Goal: Task Accomplishment & Management: Complete application form

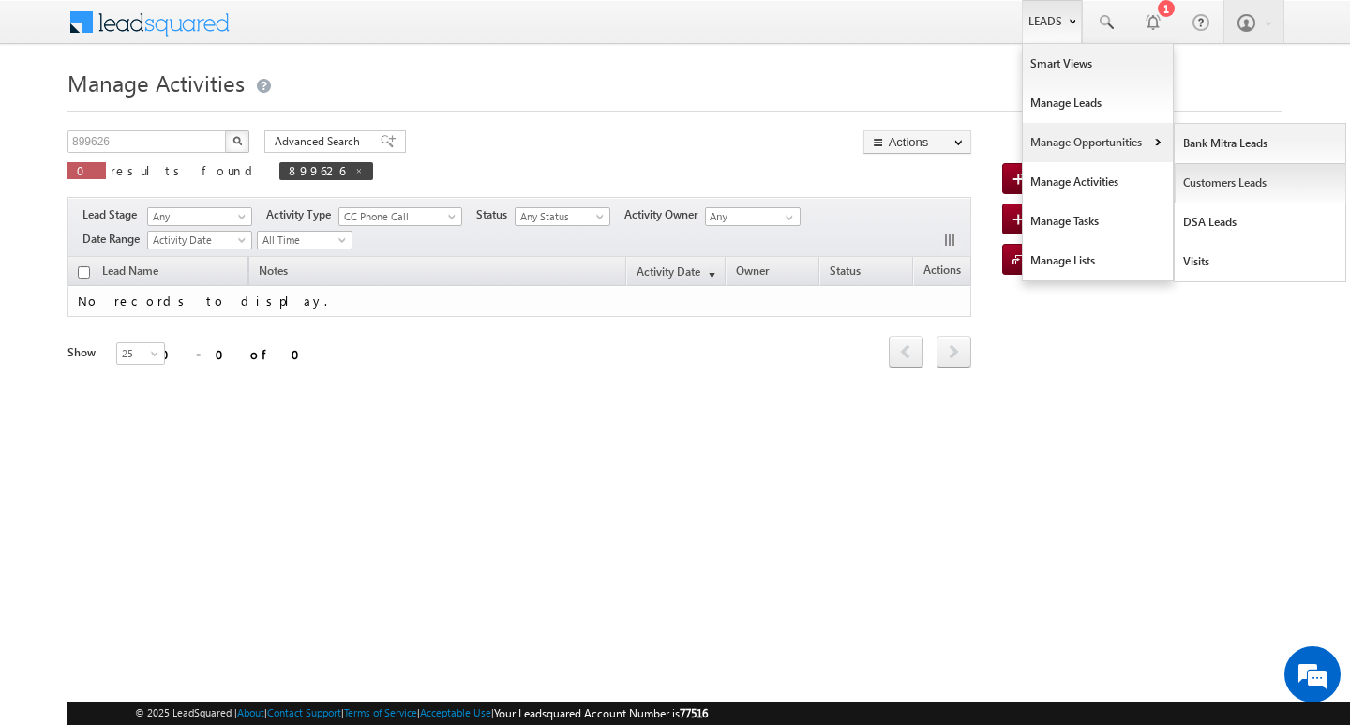
click at [1203, 176] on link "Customers Leads" at bounding box center [1260, 182] width 172 height 39
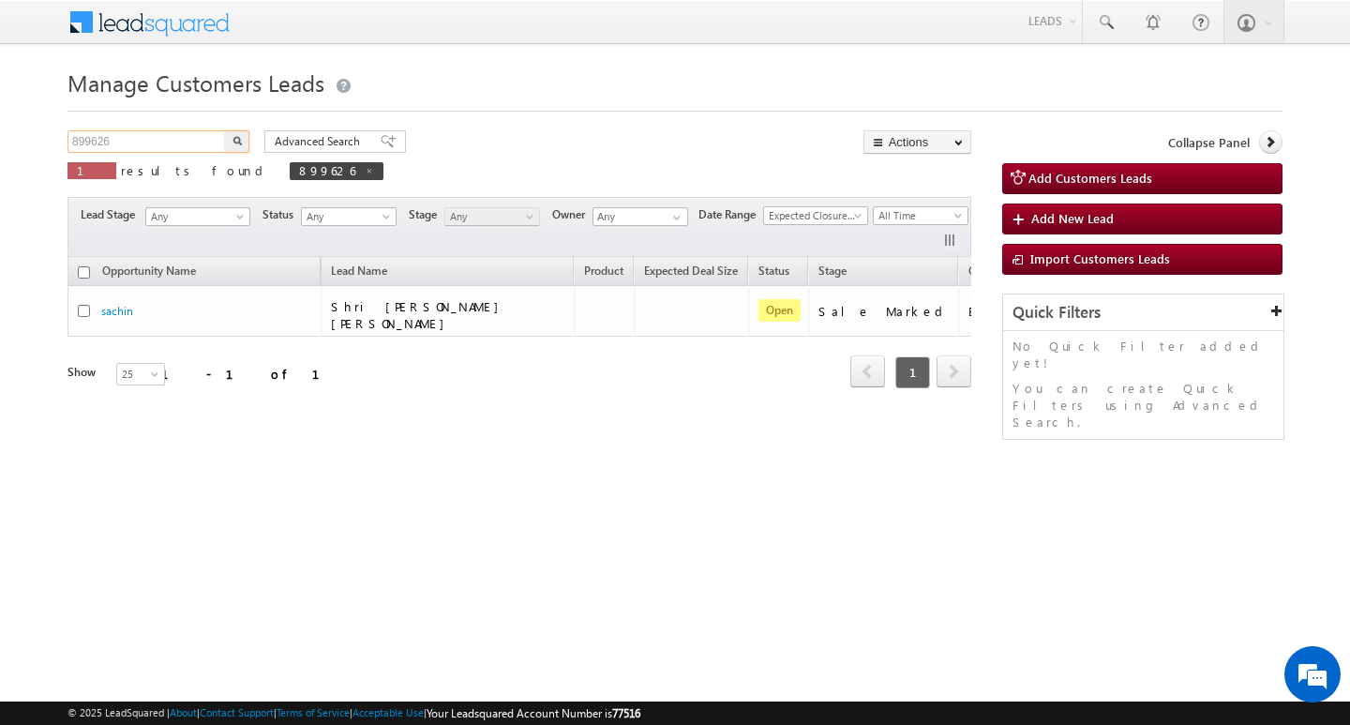
click at [144, 133] on input "899626" at bounding box center [147, 141] width 160 height 22
type input "Search Customers Leads"
click at [154, 137] on input "text" at bounding box center [147, 141] width 160 height 22
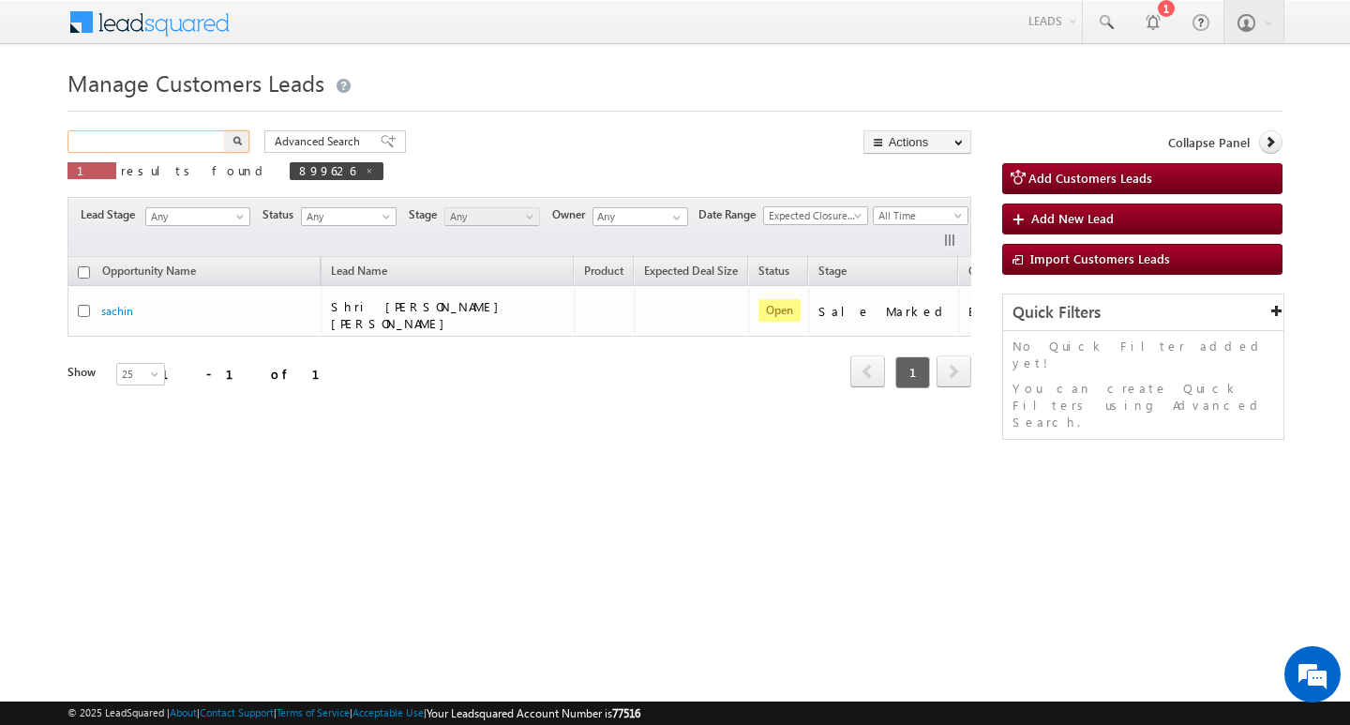
paste input "901471"
type input "901471"
click at [225, 130] on button "button" at bounding box center [237, 141] width 24 height 22
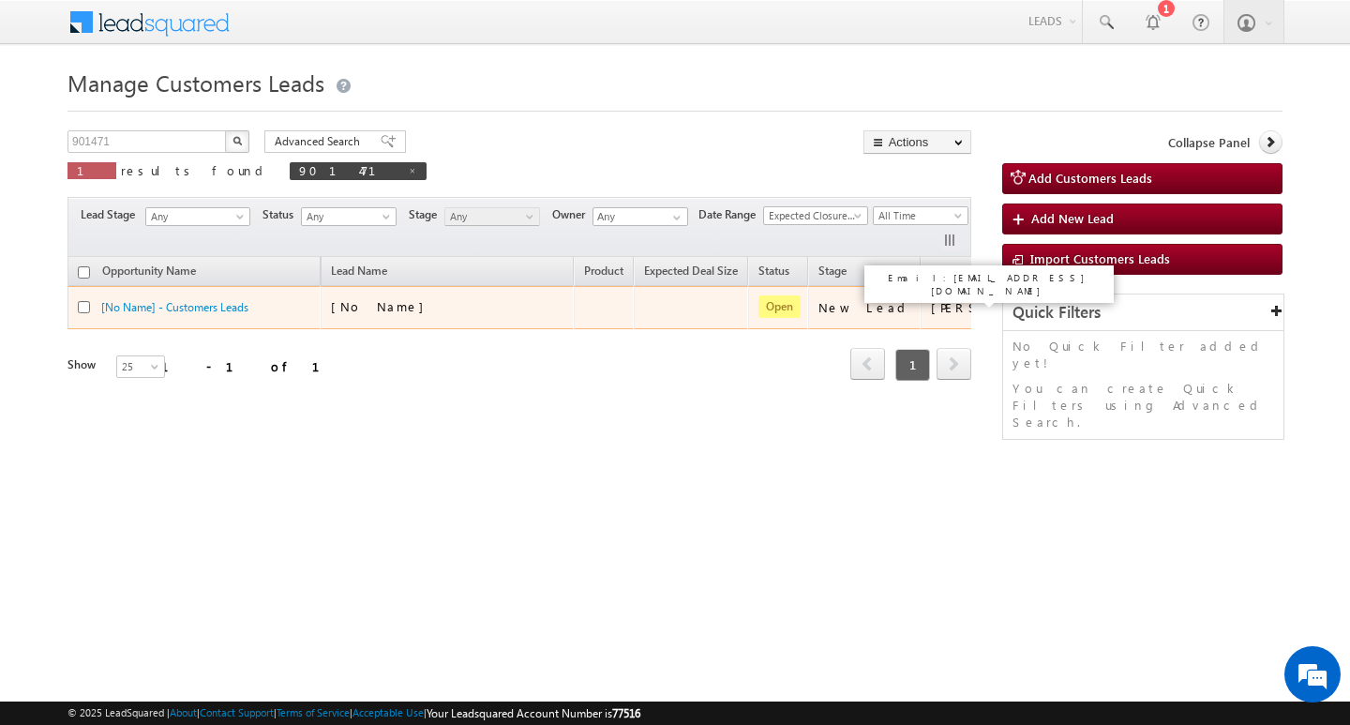
click at [931, 306] on div "[PERSON_NAME]" at bounding box center [992, 307] width 123 height 17
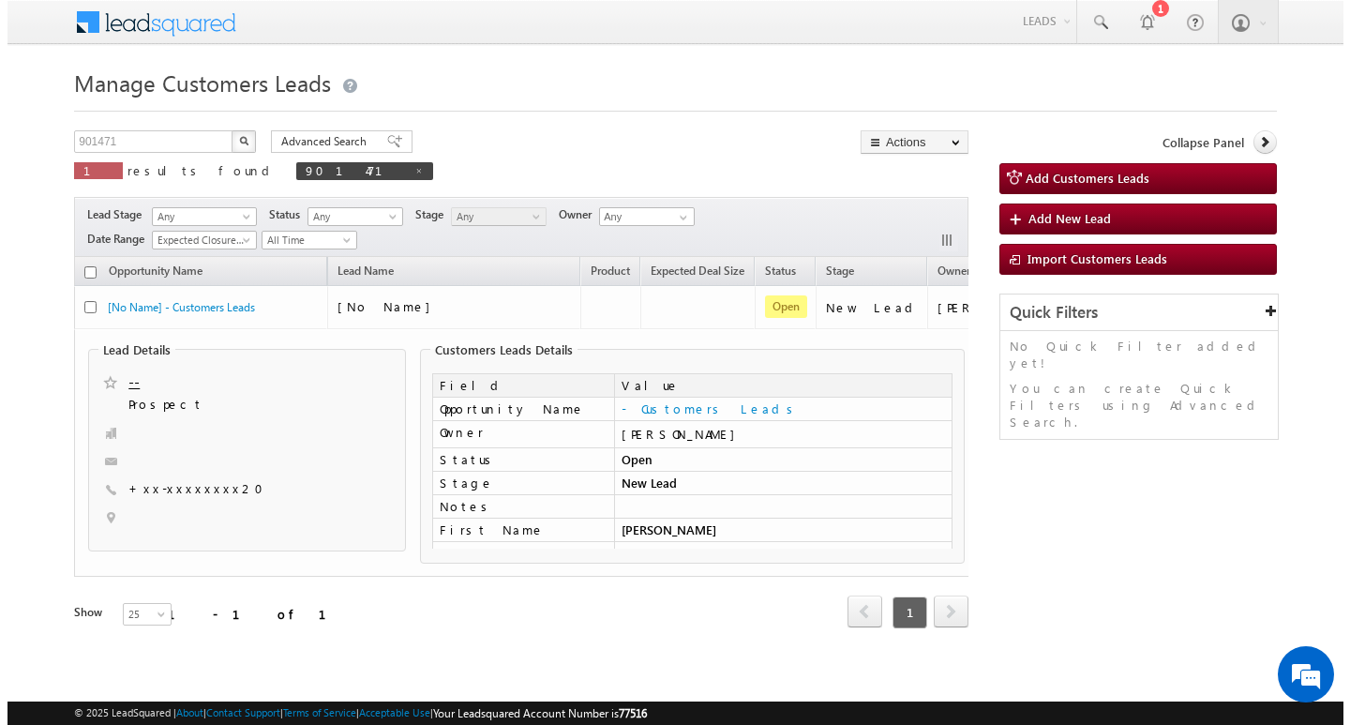
scroll to position [0, 85]
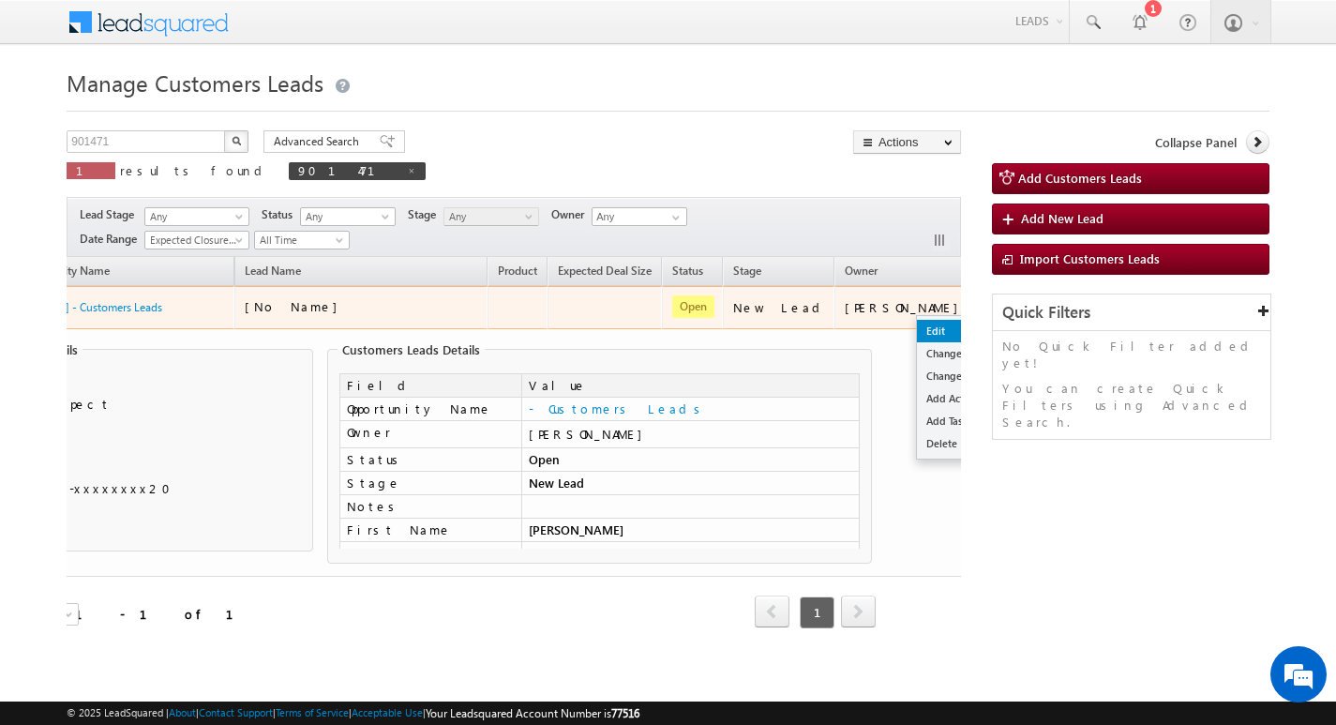
click at [917, 333] on link "Edit" at bounding box center [964, 331] width 94 height 22
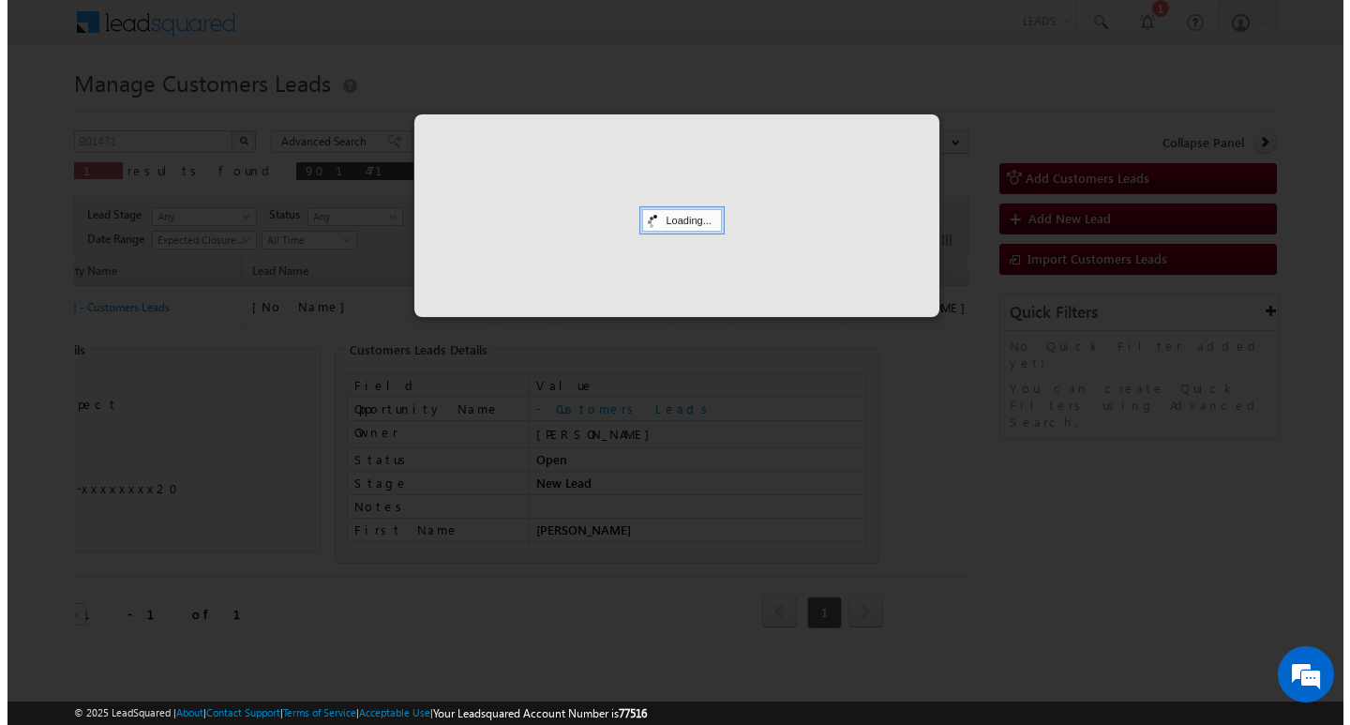
scroll to position [0, 76]
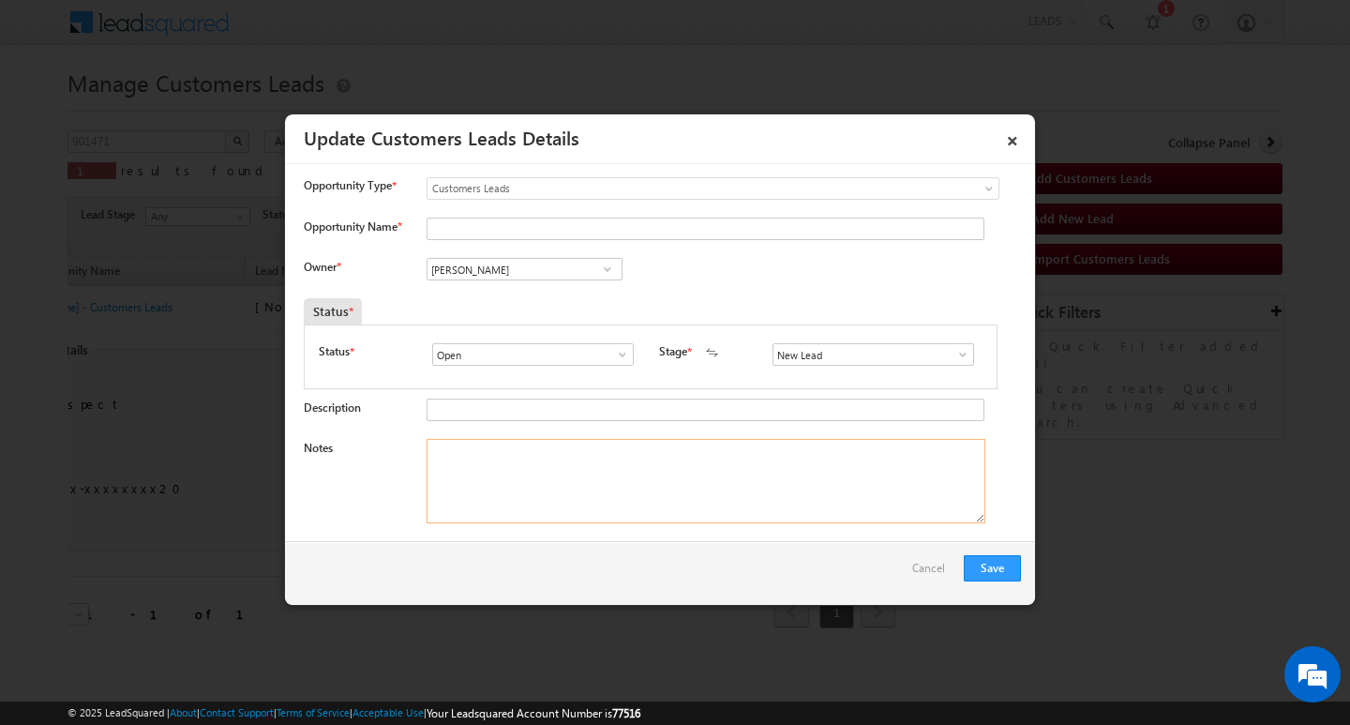
click at [614, 441] on textarea "Notes" at bounding box center [705, 481] width 559 height 84
click at [578, 258] on input "[PERSON_NAME]" at bounding box center [524, 269] width 196 height 22
click at [546, 464] on textarea "Notes" at bounding box center [705, 481] width 559 height 84
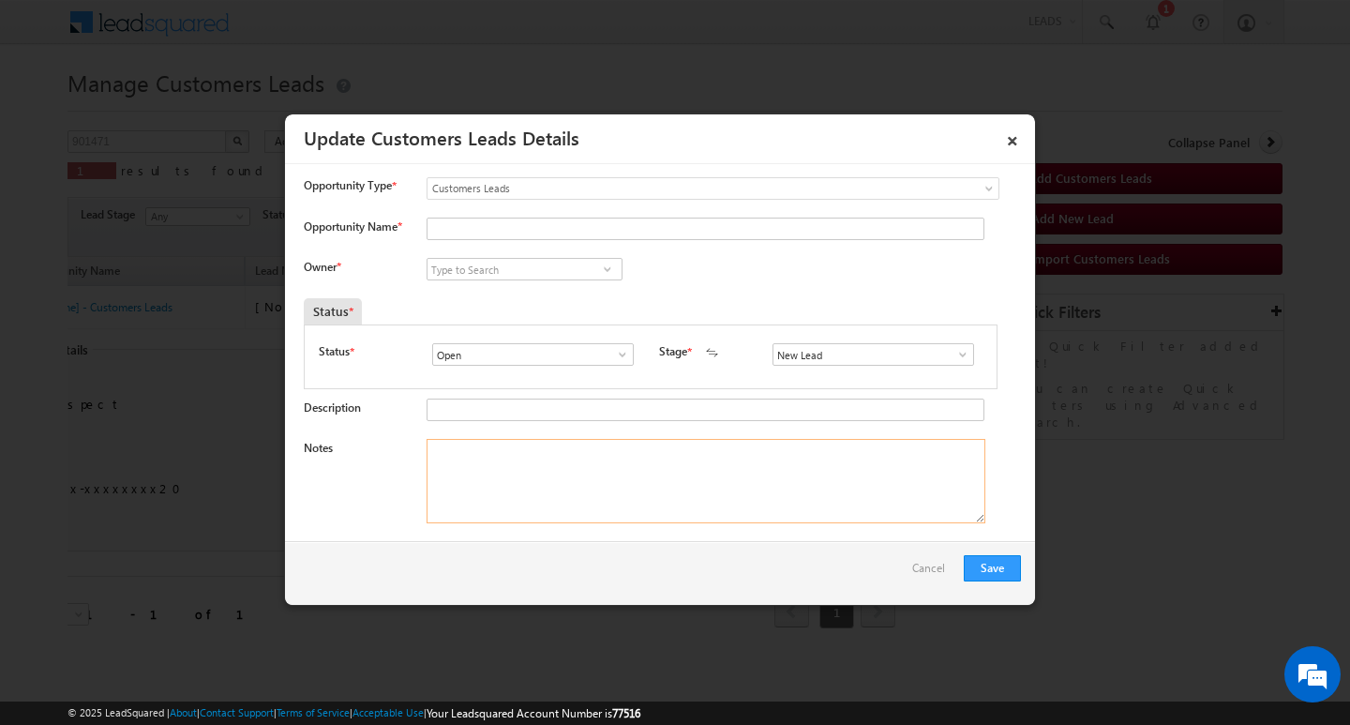
click at [546, 464] on textarea "Notes" at bounding box center [705, 481] width 559 height 84
click at [957, 352] on span at bounding box center [962, 354] width 19 height 15
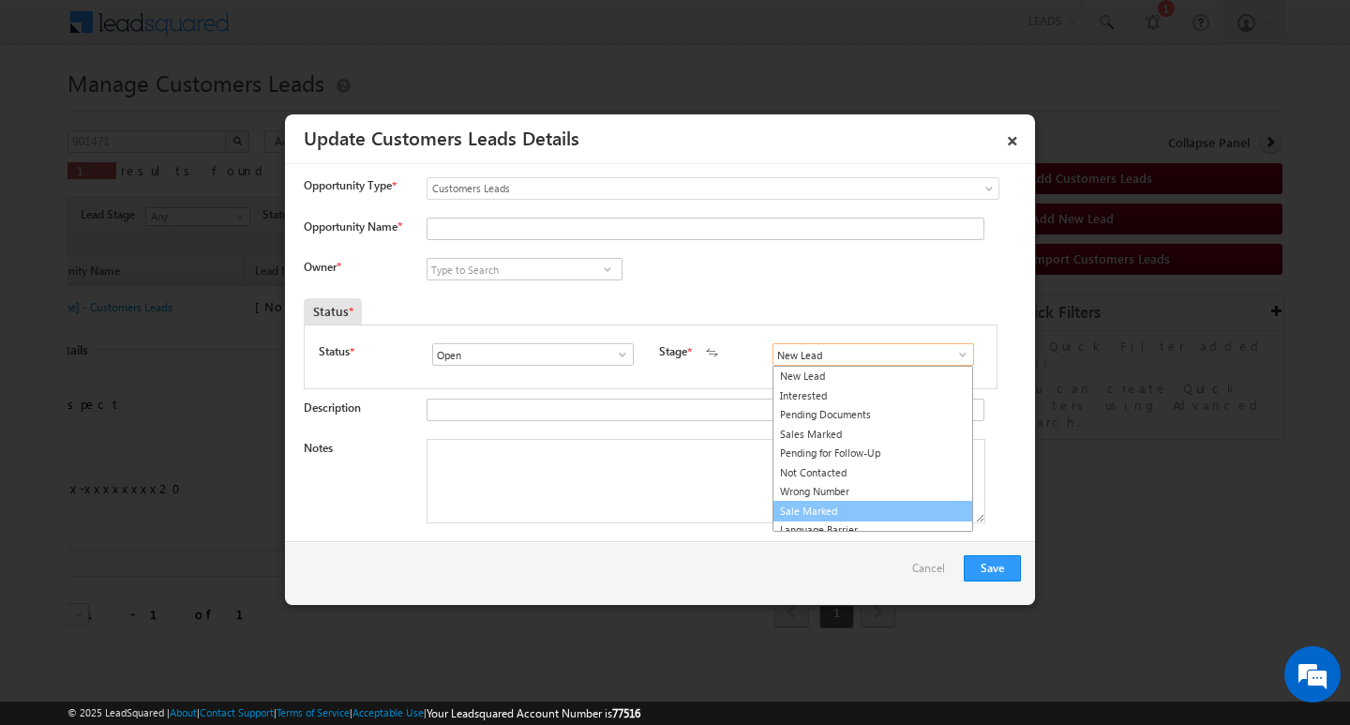
click at [907, 507] on link "Sale Marked" at bounding box center [872, 512] width 201 height 22
type input "Sale Marked"
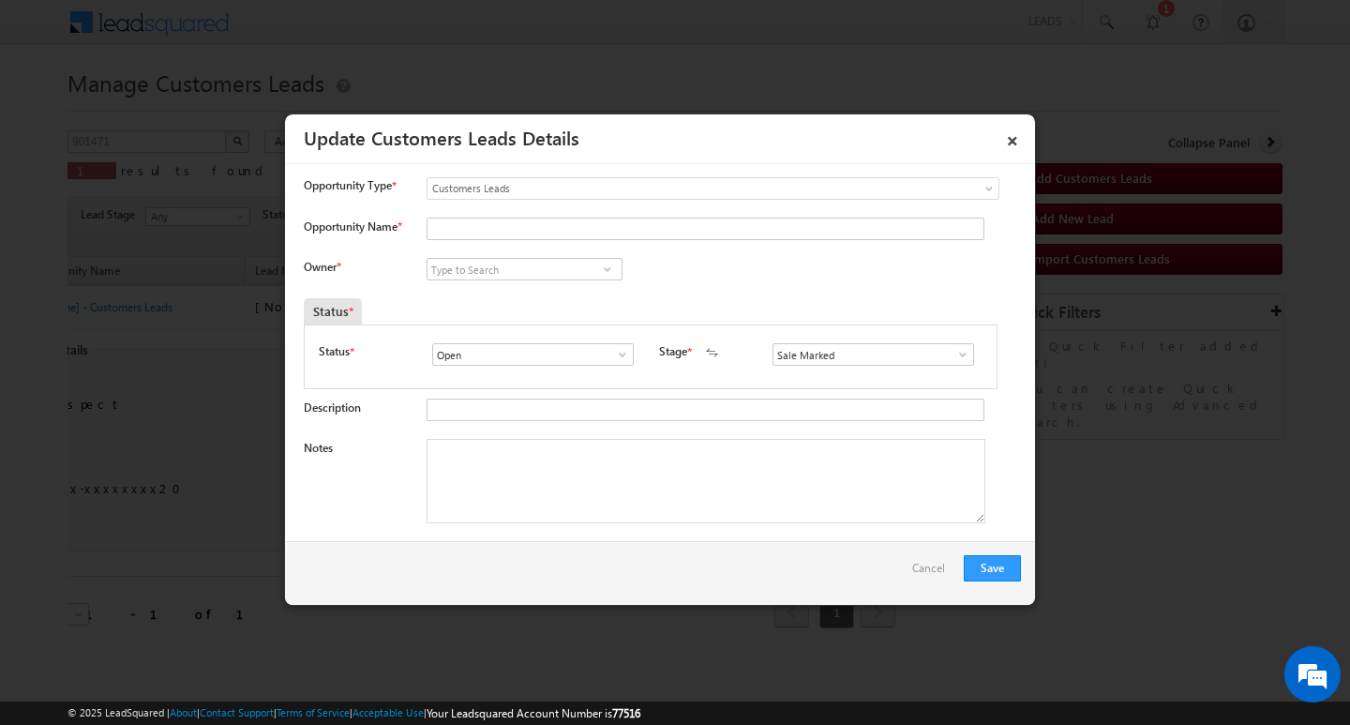
click at [724, 451] on textarea "Notes" at bounding box center [705, 481] width 559 height 84
paste textarea "Customer Name / [PERSON_NAME]/ag : 30/ mothe income : 20k / worak expw : /8y / …"
type textarea "Customer Name / [PERSON_NAME]/ag : 30/ mothe income : 20k / worak expw : /8y / …"
click at [642, 228] on input "Opportunity Name *" at bounding box center [705, 228] width 558 height 22
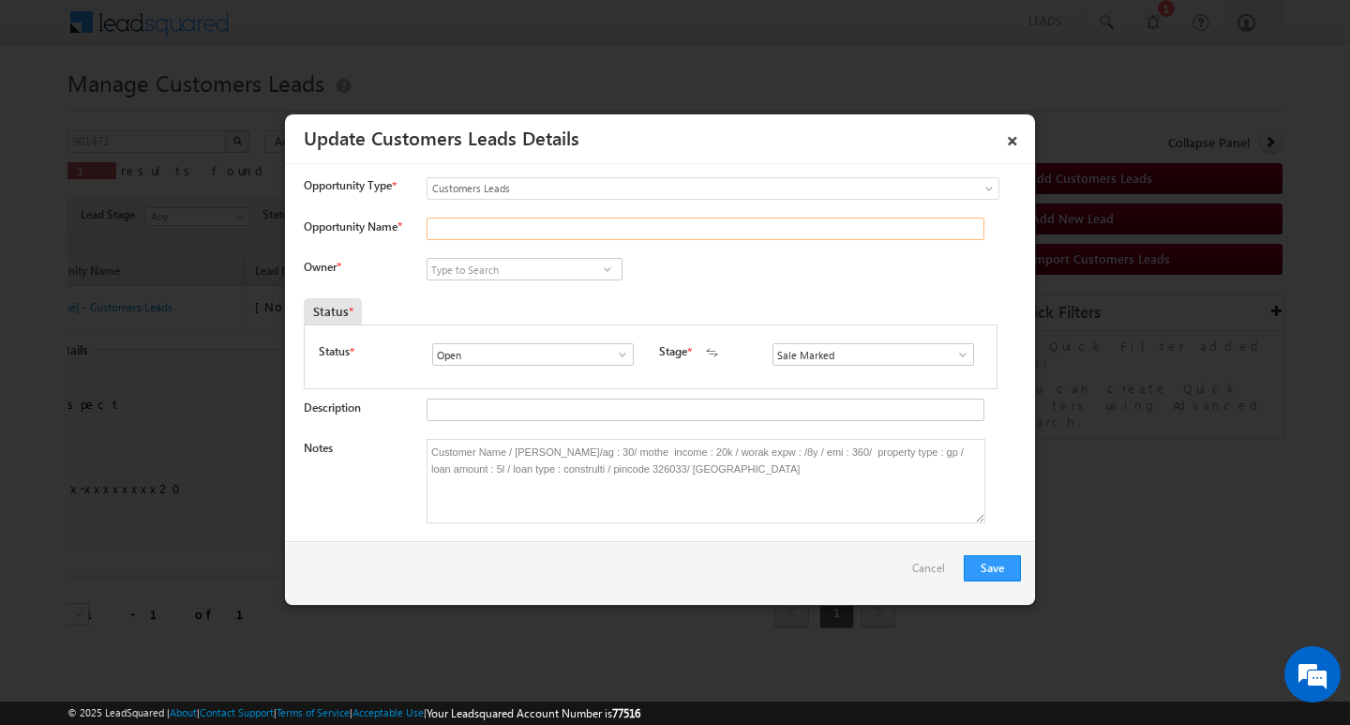
click at [642, 228] on input "Opportunity Name *" at bounding box center [705, 228] width 558 height 22
click at [587, 234] on input "Opportunity Name *" at bounding box center [705, 228] width 558 height 22
paste input "[PERSON_NAME]"
type input "[PERSON_NAME]"
click at [506, 281] on div "[PERSON_NAME] [PERSON_NAME] [PERSON_NAME] [PERSON_NAME] [PERSON_NAME] [PERSON_N…" at bounding box center [539, 271] width 227 height 26
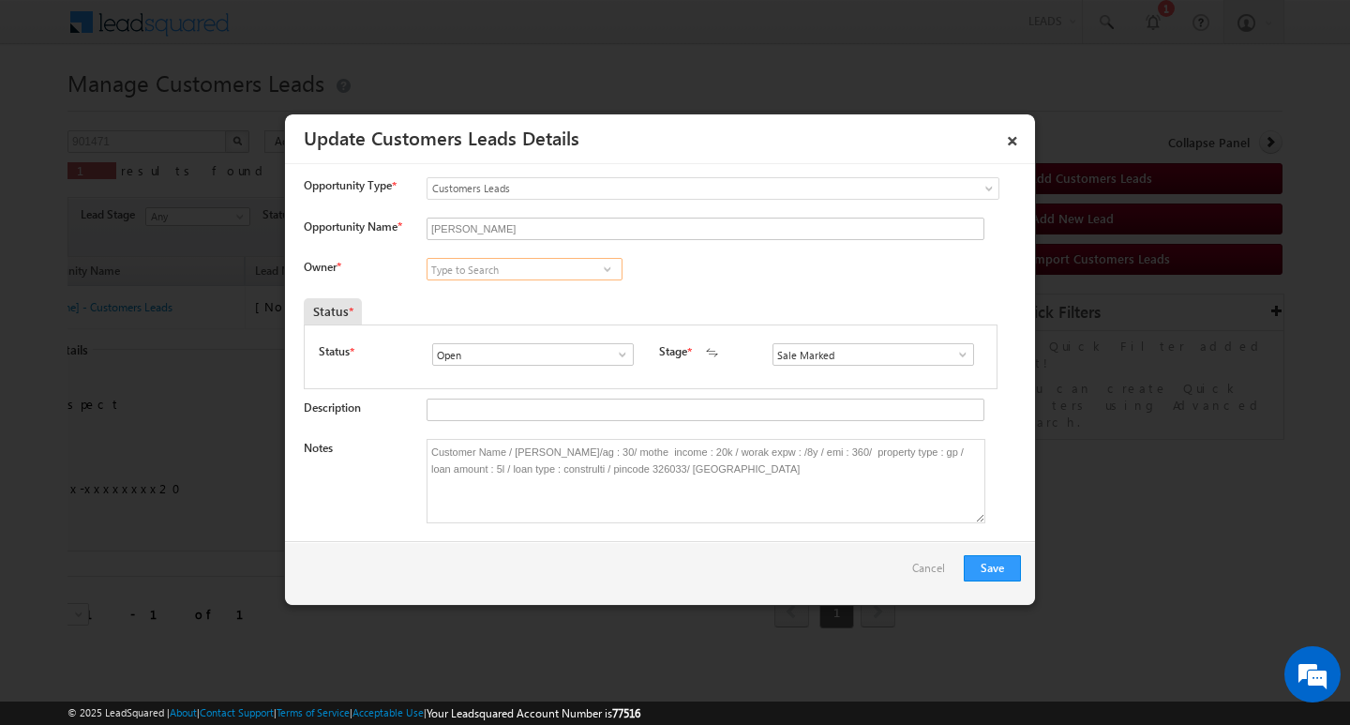
click at [526, 271] on input at bounding box center [524, 269] width 196 height 22
paste input "[PERSON_NAME]"
click at [558, 292] on link "[PERSON_NAME] [PERSON_NAME][EMAIL_ADDRESS][DOMAIN_NAME]" at bounding box center [524, 298] width 196 height 36
type input "[PERSON_NAME]"
click at [838, 522] on textarea "Customer Name / [PERSON_NAME]/ag : 30/ mothe income : 20k / worak expw : /8y / …" at bounding box center [705, 481] width 559 height 84
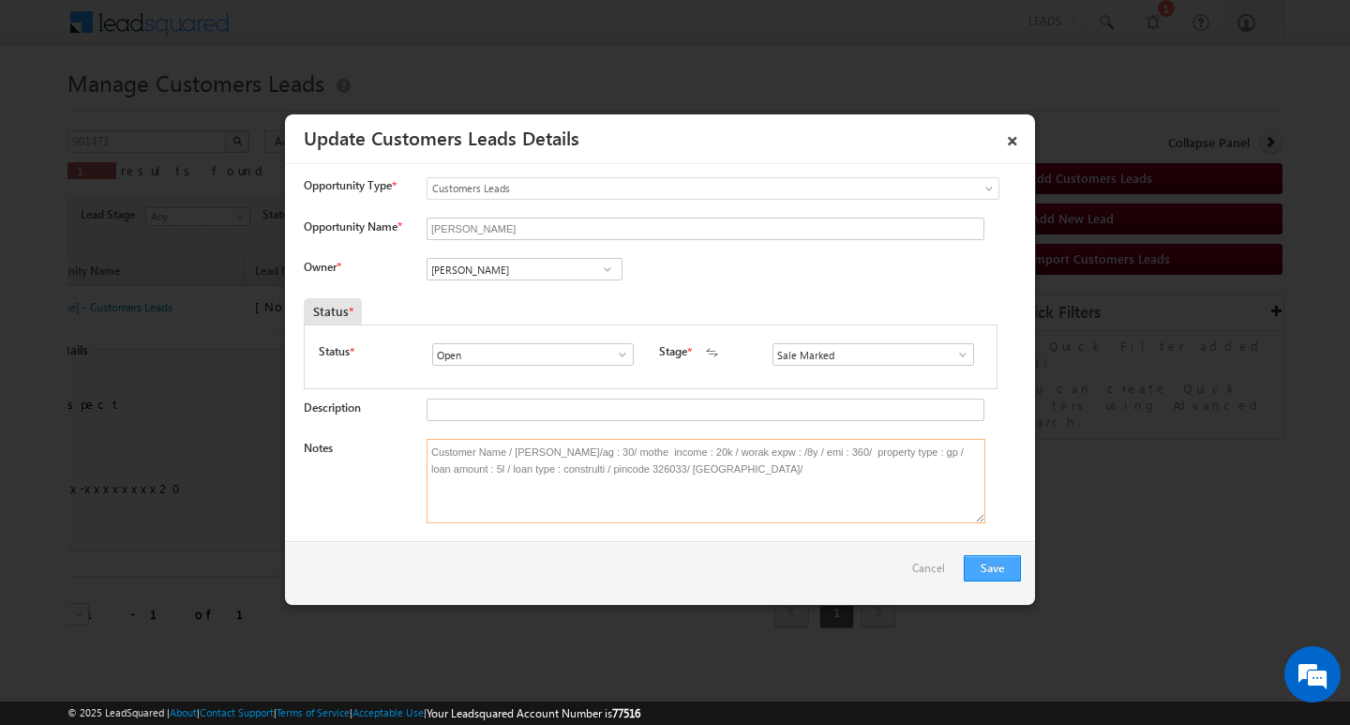
type textarea "Customer Name / [PERSON_NAME]/ag : 30/ mothe income : 20k / worak expw : /8y / …"
click at [984, 564] on button "Save" at bounding box center [992, 568] width 57 height 26
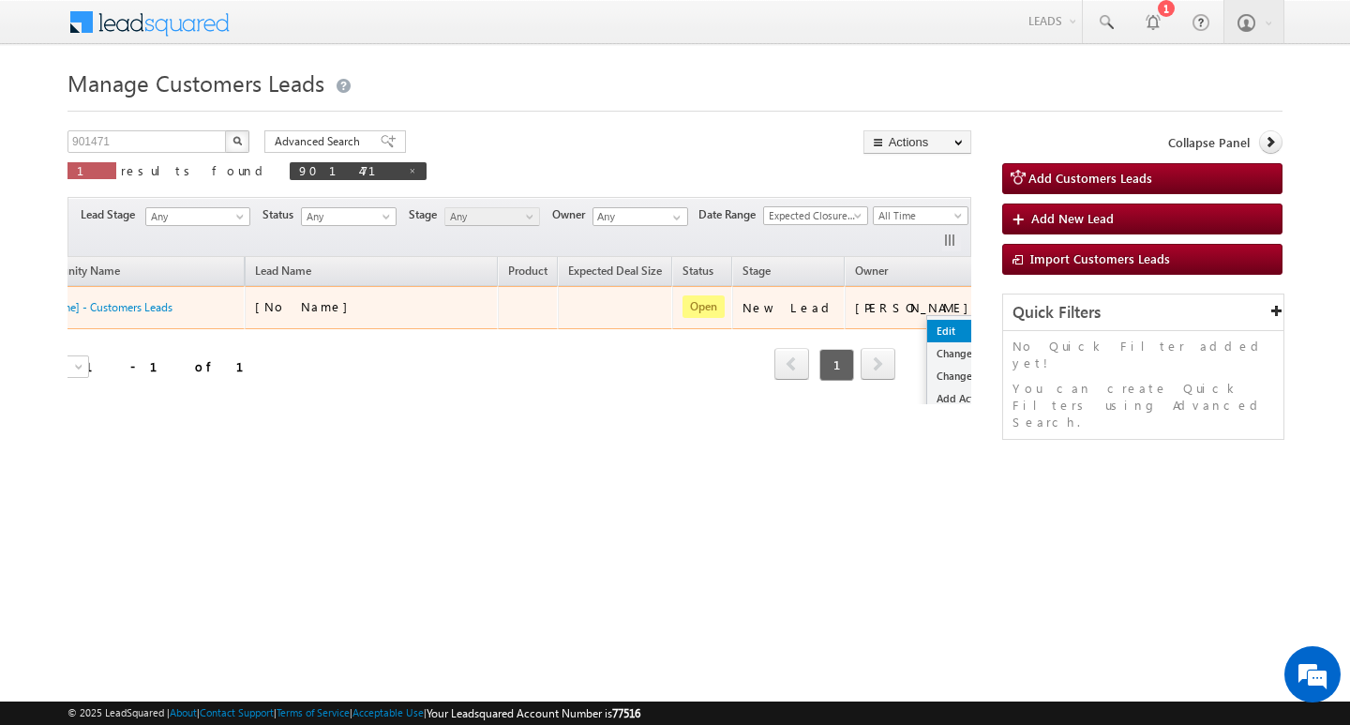
click at [927, 327] on link "Edit" at bounding box center [974, 331] width 94 height 22
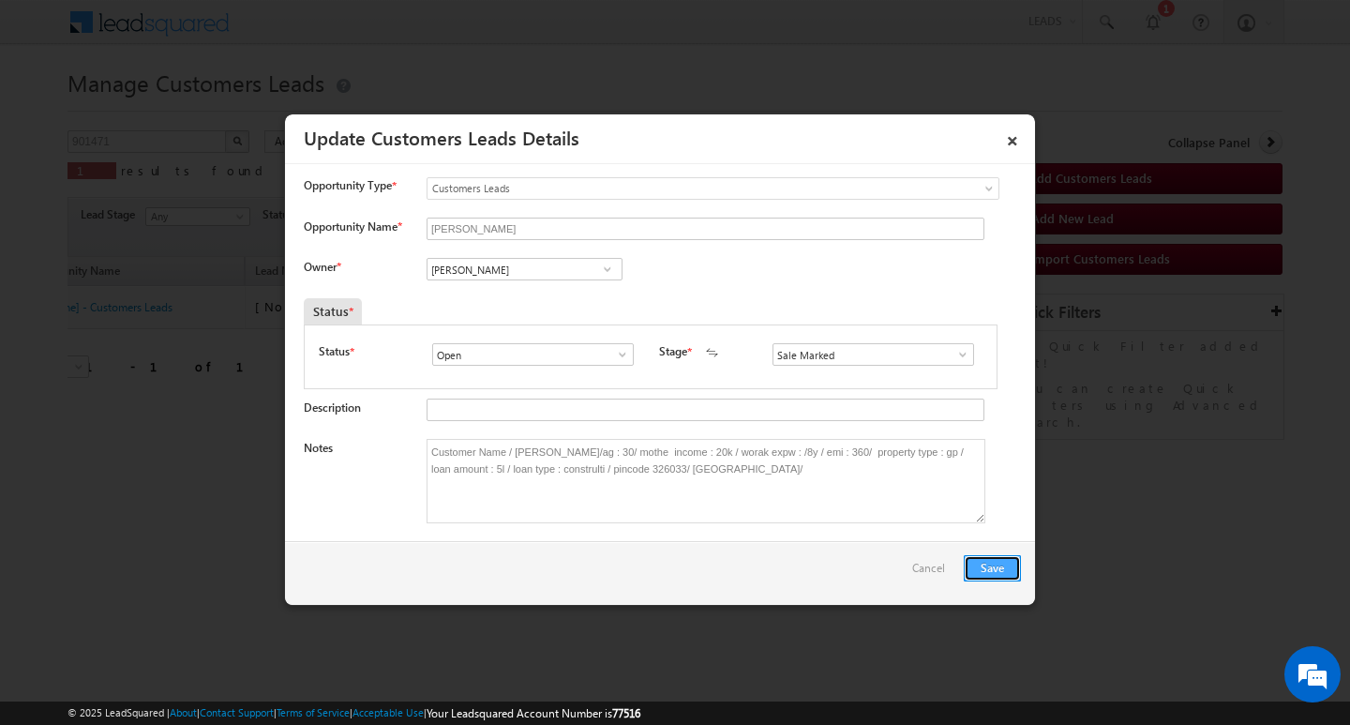
click at [981, 561] on button "Save" at bounding box center [992, 568] width 57 height 26
